Goal: Transaction & Acquisition: Book appointment/travel/reservation

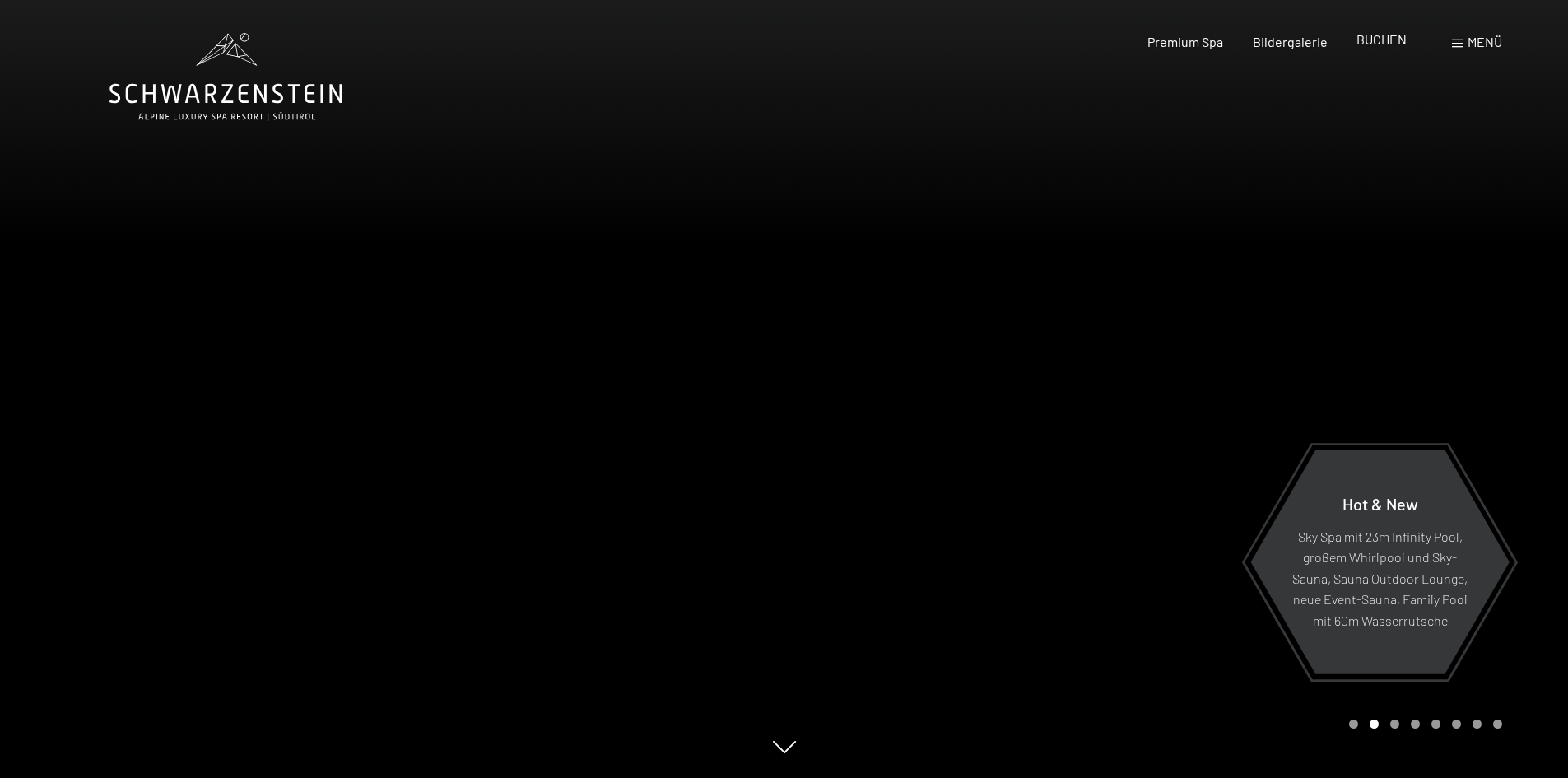
click at [1381, 48] on div "BUCHEN" at bounding box center [1381, 39] width 50 height 18
click at [1390, 41] on span "BUCHEN" at bounding box center [1381, 39] width 50 height 16
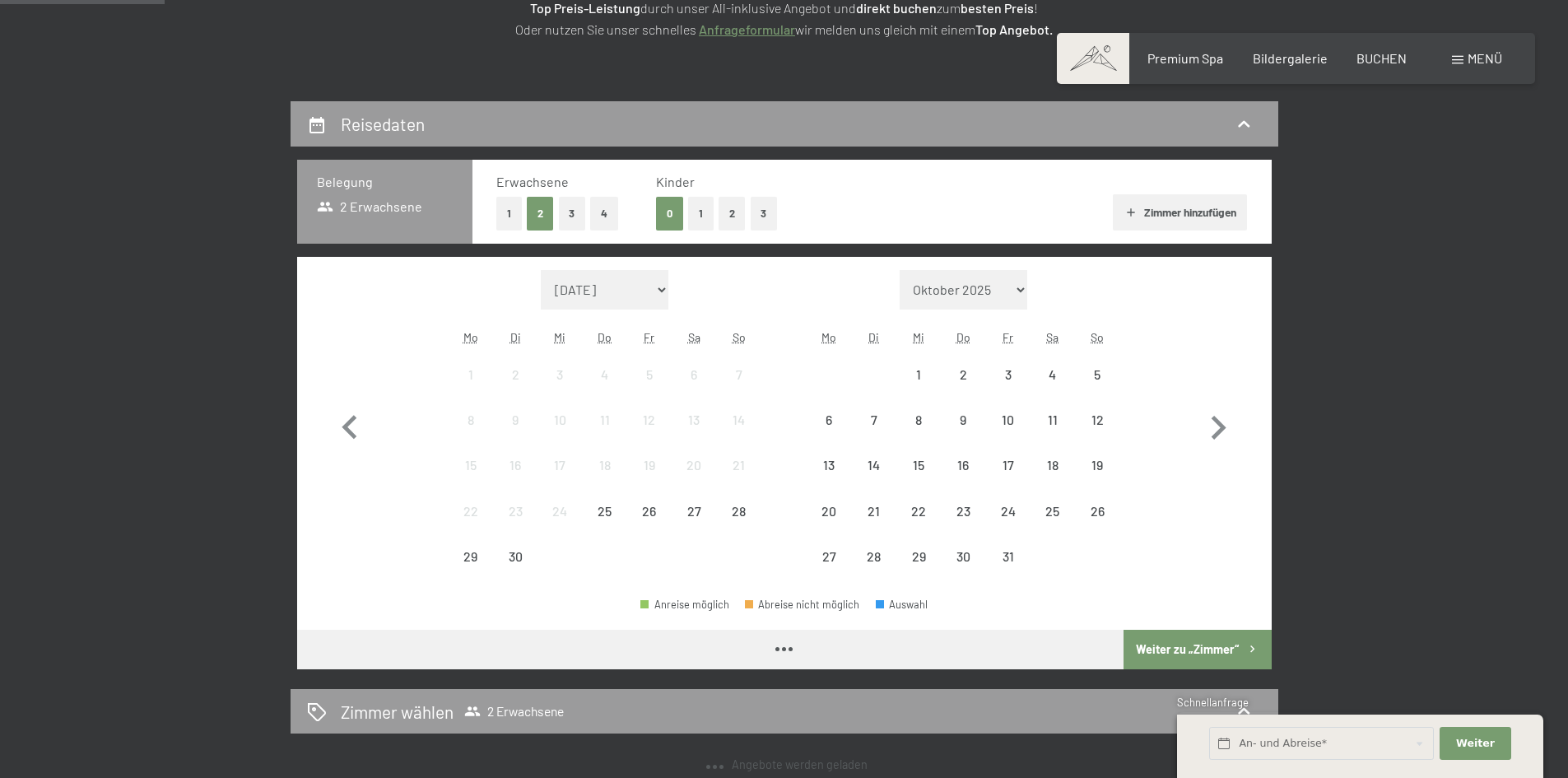
scroll to position [330, 0]
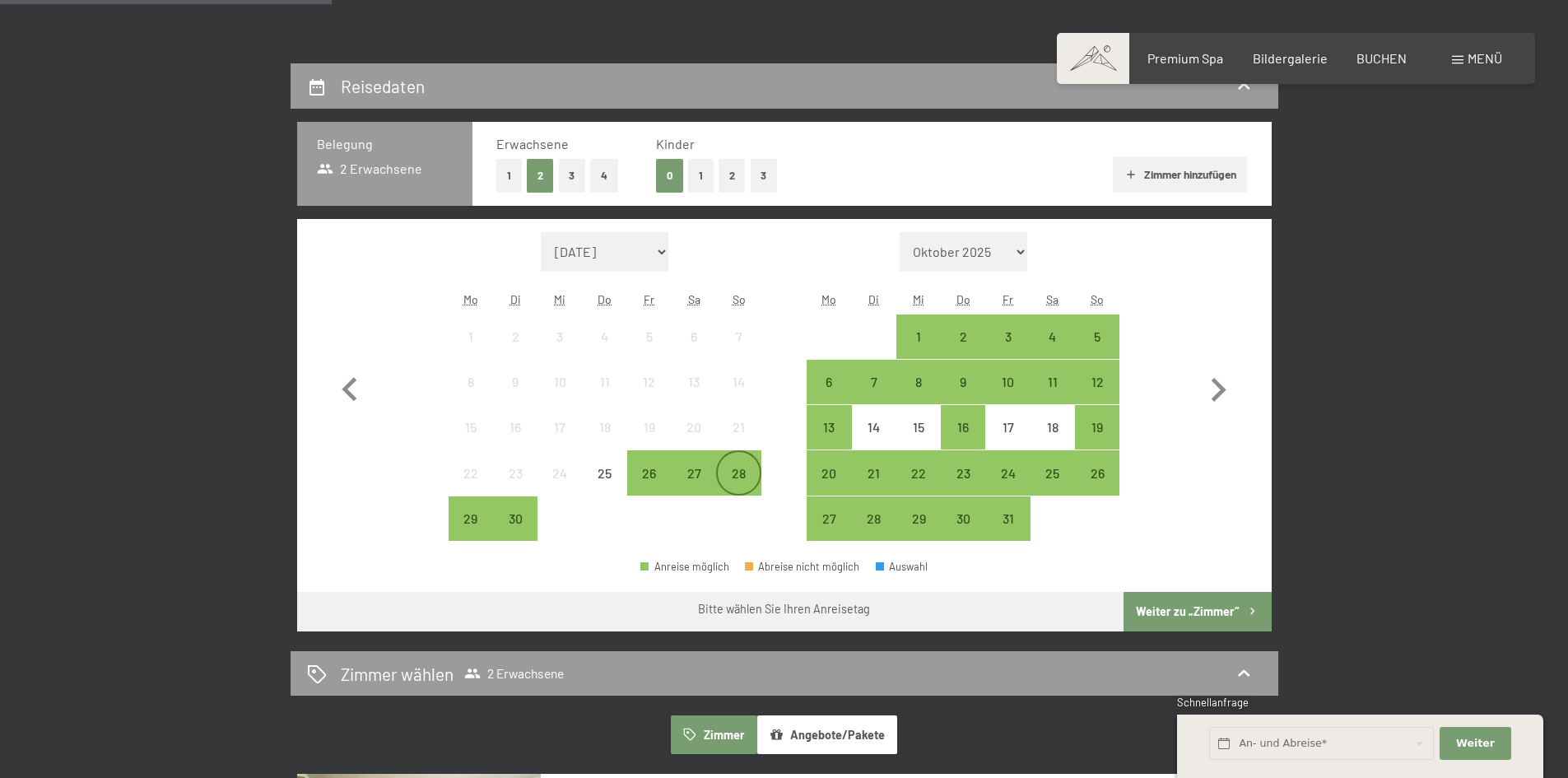
click at [749, 484] on div "28" at bounding box center [738, 487] width 41 height 41
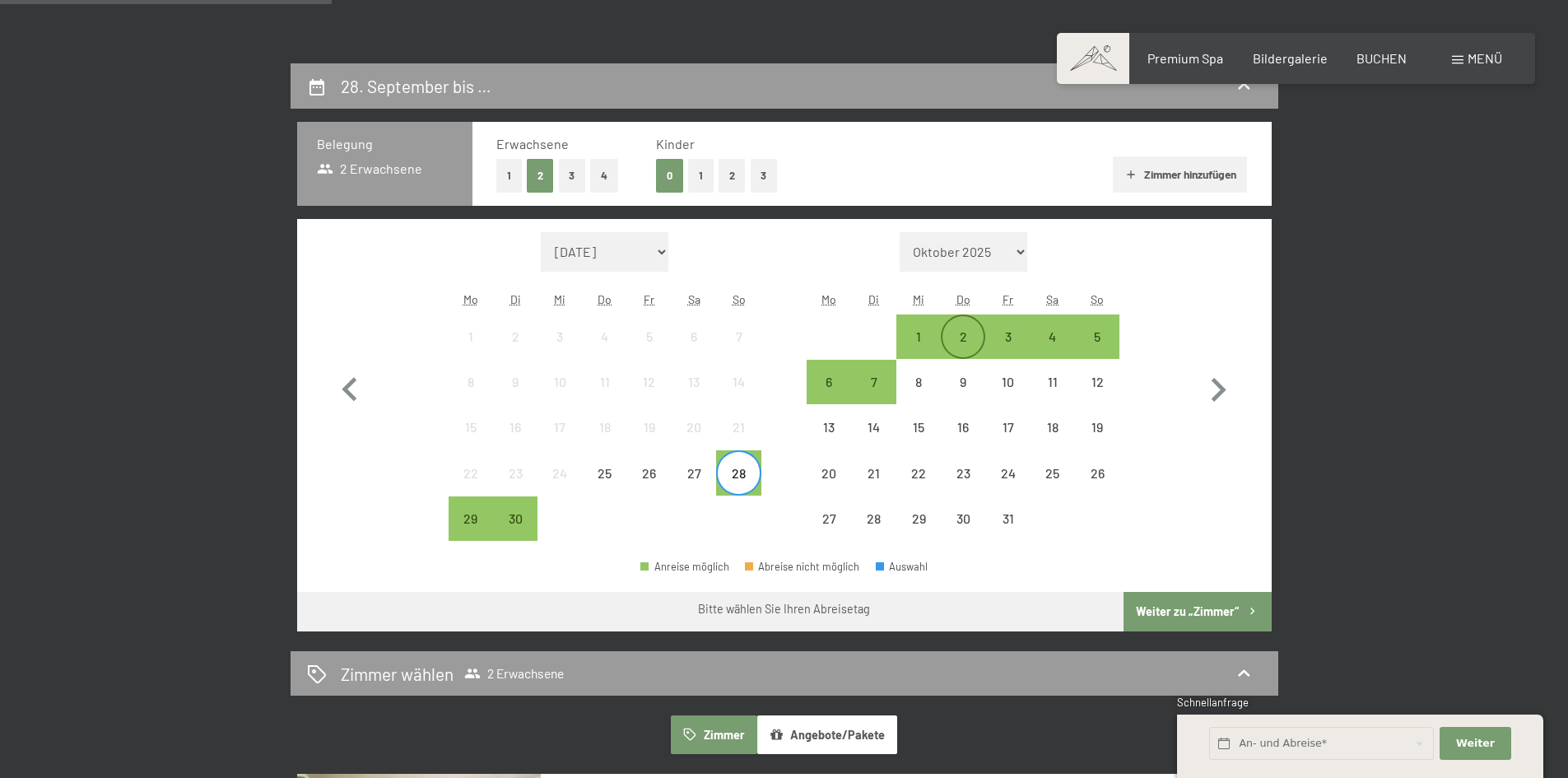
click at [966, 342] on div "2" at bounding box center [963, 351] width 41 height 41
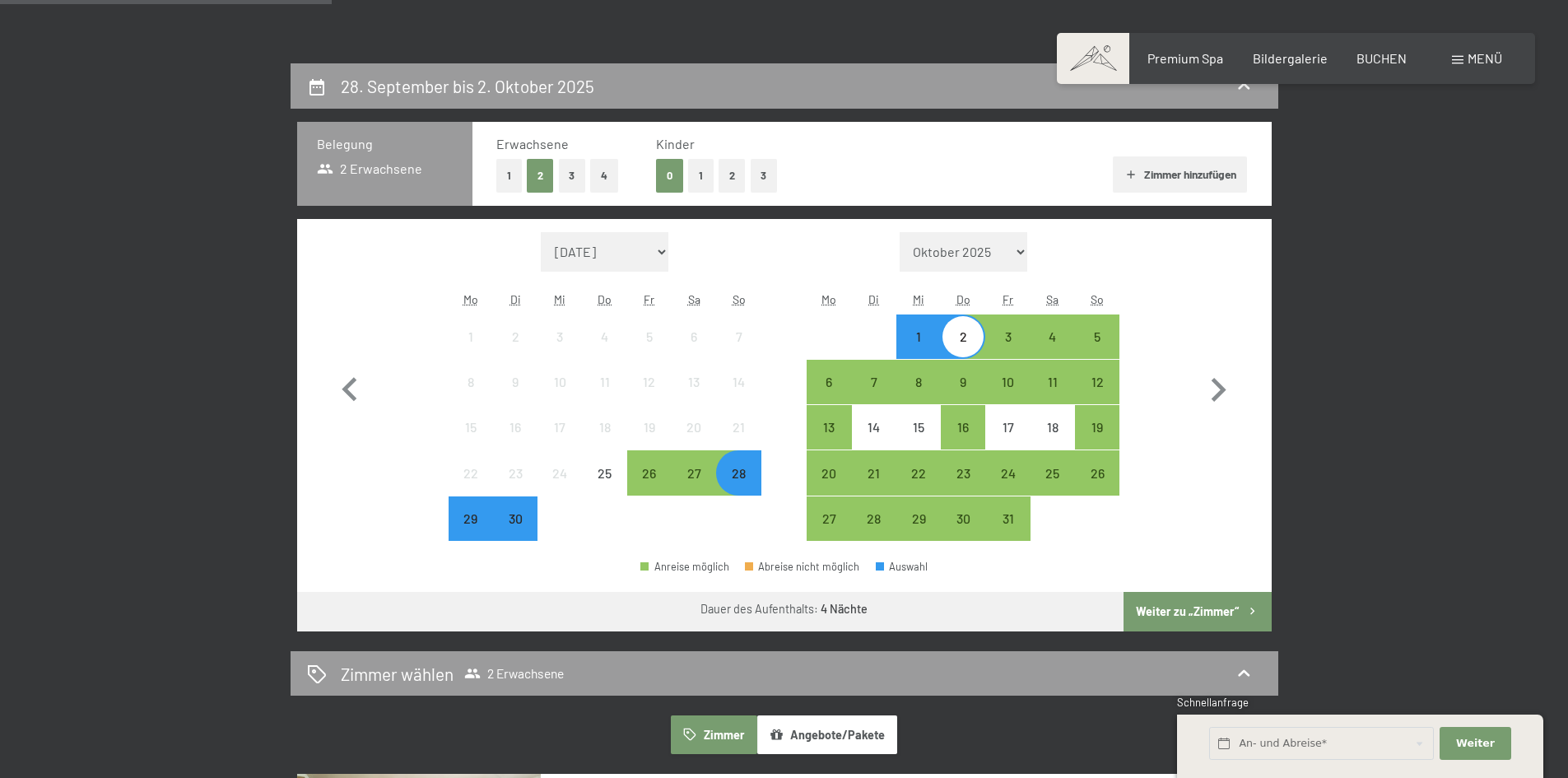
click at [1176, 610] on button "Weiter zu „Zimmer“" at bounding box center [1197, 611] width 147 height 40
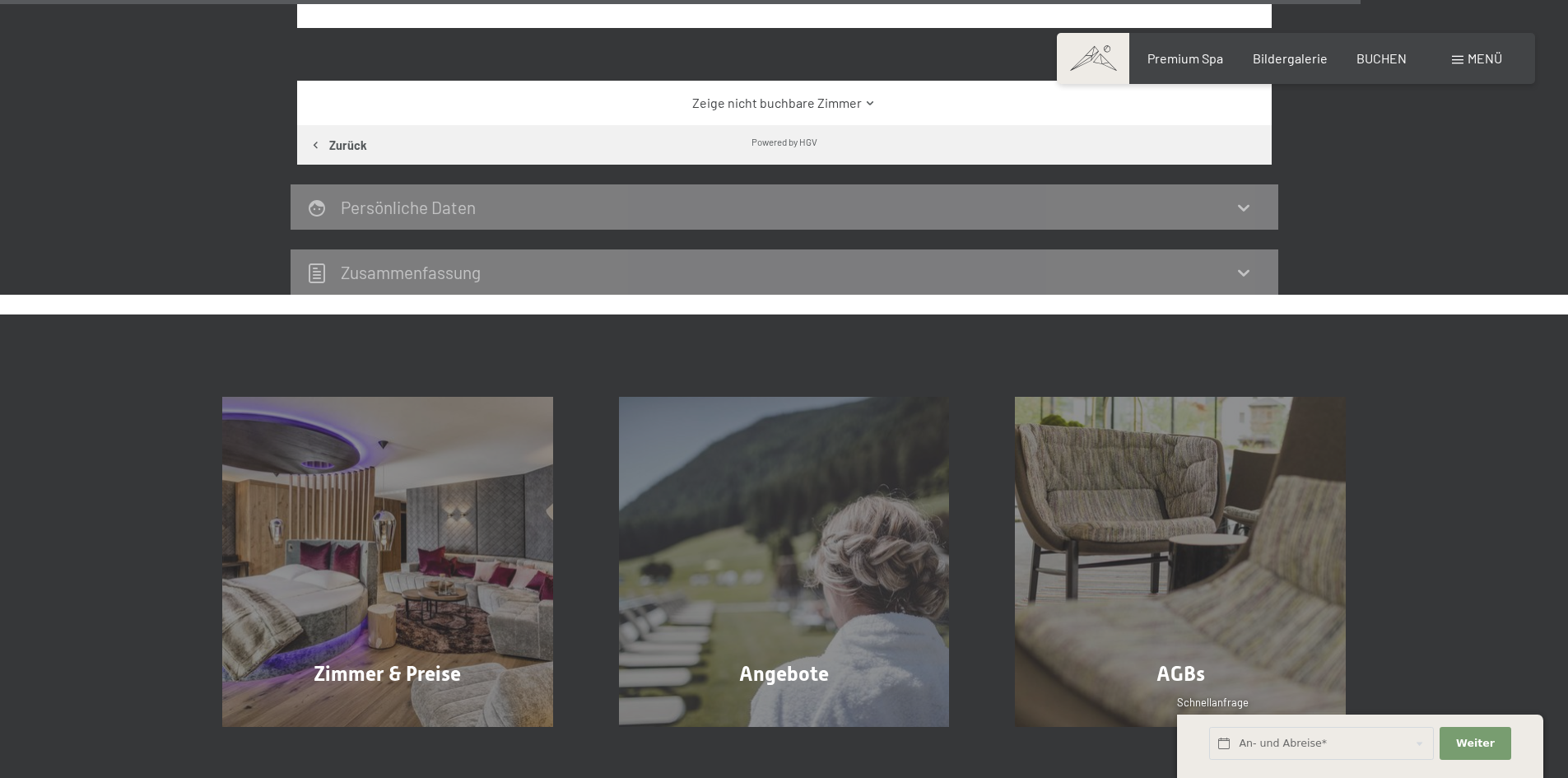
scroll to position [2945, 0]
